Goal: Book appointment/travel/reservation

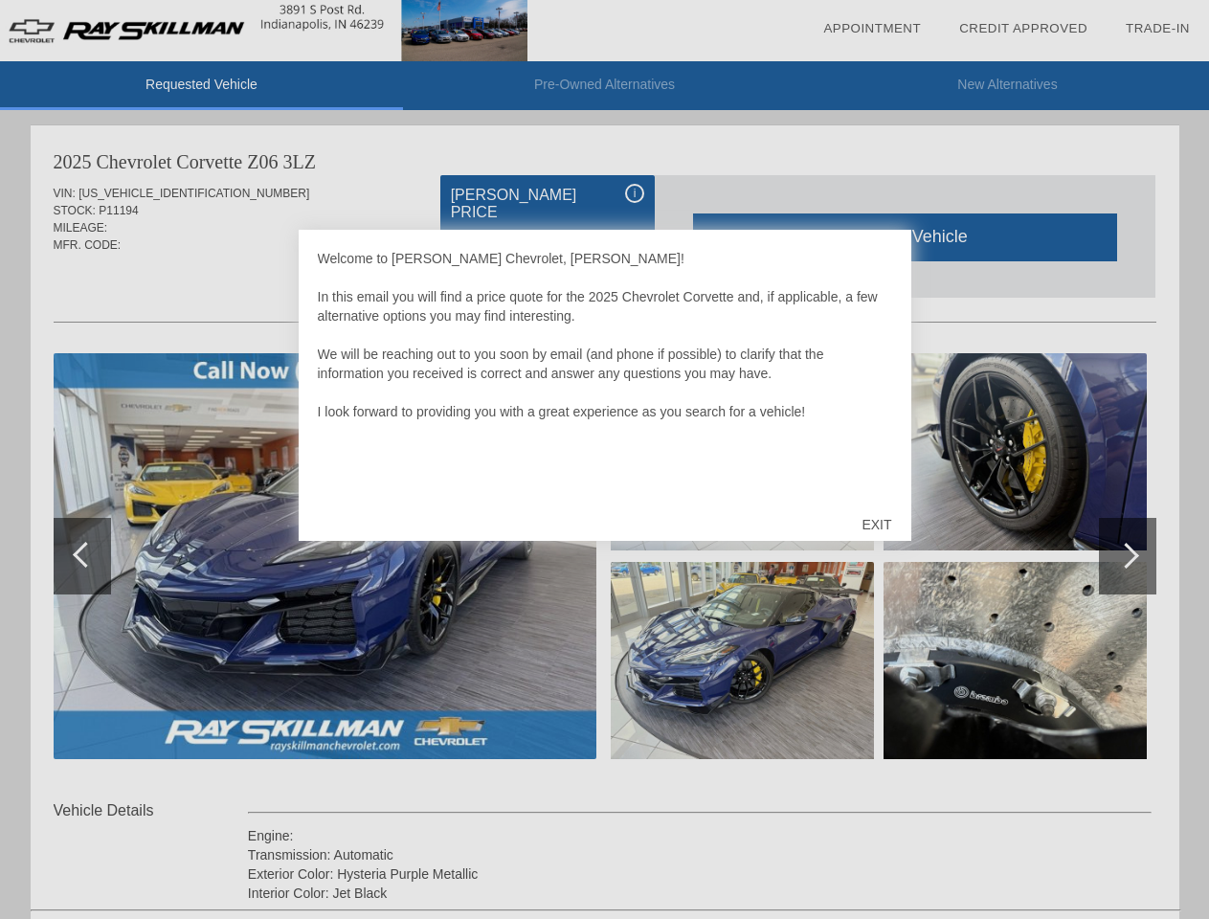
click at [872, 29] on link "Appointment" at bounding box center [872, 28] width 98 height 14
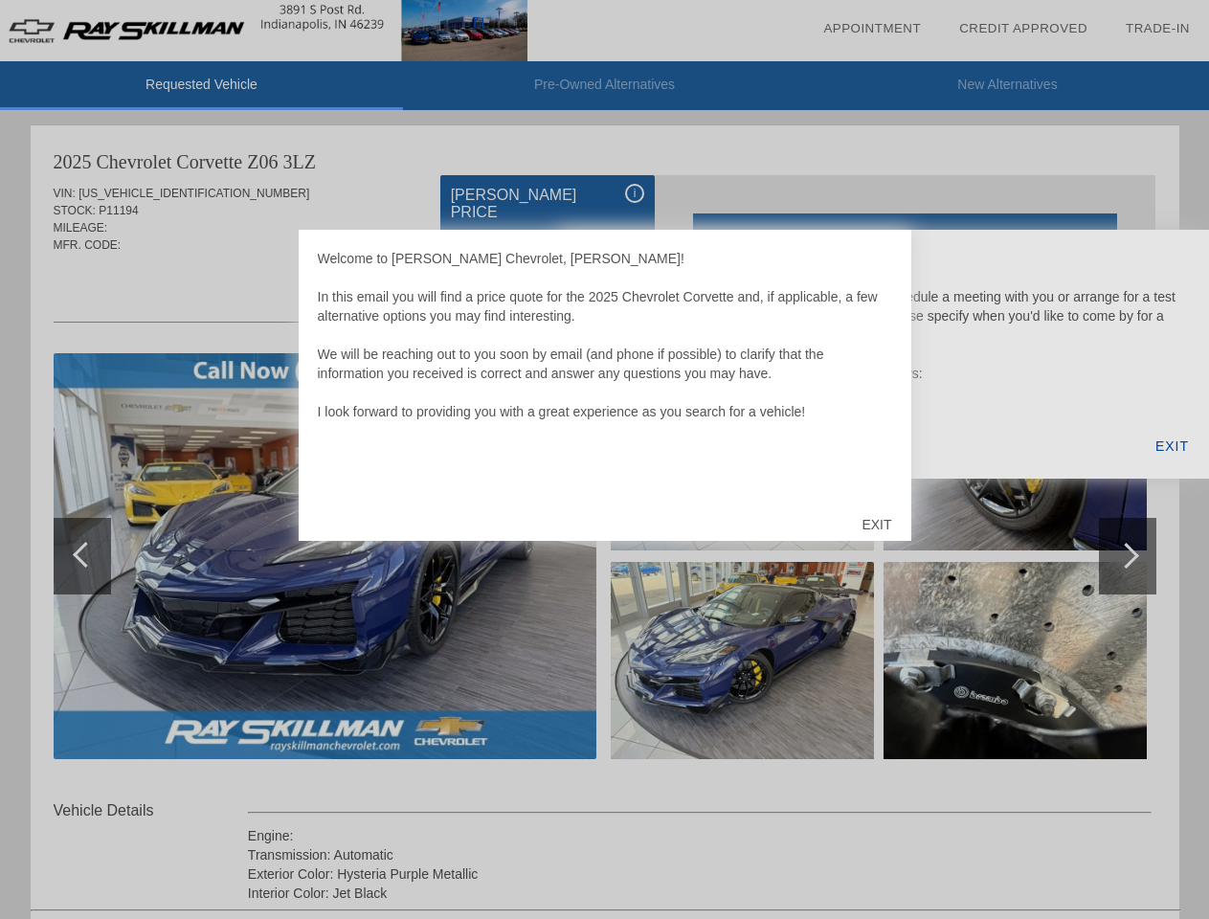
click at [876, 525] on div "EXIT" at bounding box center [876, 524] width 68 height 57
